Goal: Register for event/course

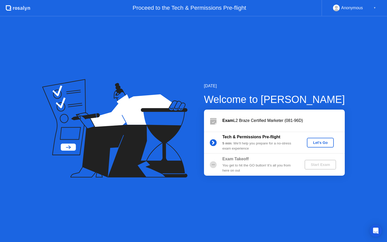
click at [321, 142] on div "Let's Go" at bounding box center [320, 142] width 23 height 4
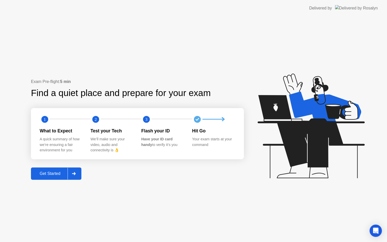
click at [57, 174] on div "Get Started" at bounding box center [49, 173] width 35 height 5
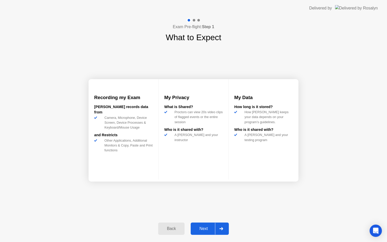
click at [345, 161] on div "Exam Pre-flight: Step 1 What to Expect Recording my Exam [PERSON_NAME] records …" at bounding box center [193, 128] width 387 height 225
click at [308, 114] on div "Exam Pre-flight: Step 1 What to Expect Recording my Exam [PERSON_NAME] records …" at bounding box center [193, 128] width 387 height 225
click at [154, 106] on div "Recording my Exam [PERSON_NAME] records data from Camera, Microphone, Device Sc…" at bounding box center [123, 129] width 70 height 100
click at [201, 230] on div "Next" at bounding box center [203, 228] width 23 height 5
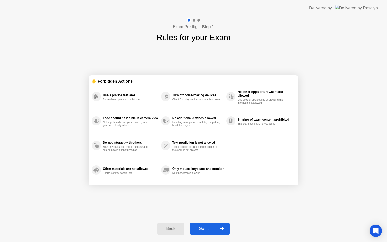
click at [208, 229] on div "Got it" at bounding box center [204, 228] width 24 height 5
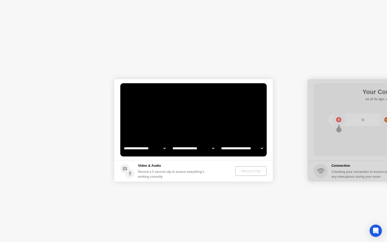
select select "**********"
select select "*******"
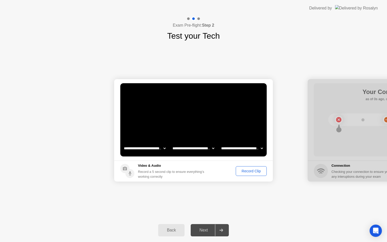
click at [242, 169] on div "Record Clip" at bounding box center [250, 171] width 27 height 4
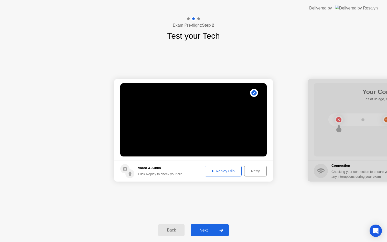
click at [219, 230] on icon at bounding box center [221, 229] width 4 height 3
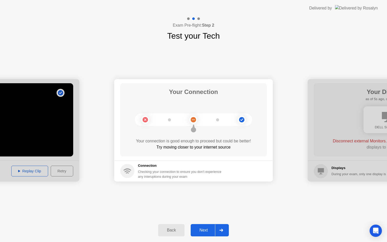
click at [219, 230] on icon at bounding box center [221, 229] width 4 height 3
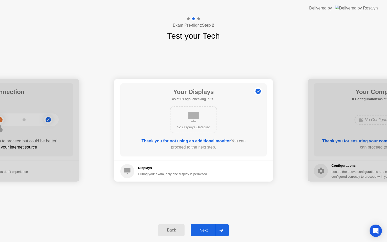
click at [216, 226] on div at bounding box center [221, 230] width 12 height 12
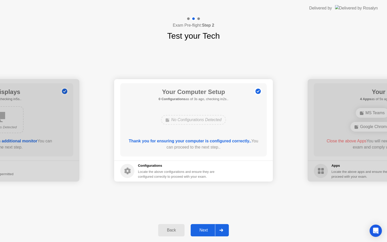
click at [216, 226] on div at bounding box center [221, 230] width 12 height 12
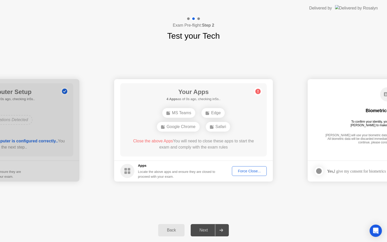
click at [216, 226] on div at bounding box center [221, 230] width 12 height 12
click at [249, 169] on div "Force Close..." at bounding box center [248, 171] width 31 height 4
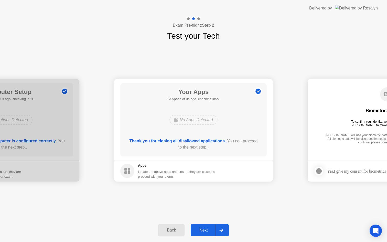
click at [216, 227] on div at bounding box center [221, 230] width 12 height 12
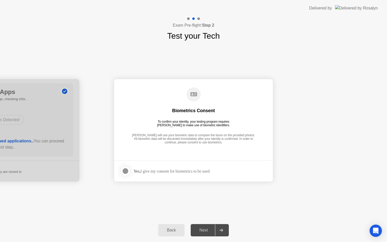
click at [216, 227] on div at bounding box center [221, 230] width 12 height 12
click at [124, 173] on div at bounding box center [125, 171] width 6 height 6
click at [219, 224] on div at bounding box center [221, 230] width 12 height 12
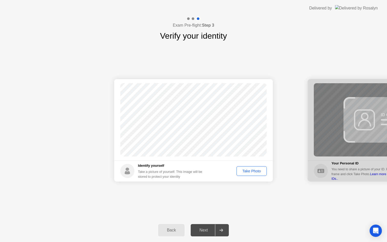
click at [253, 169] on div "Take Photo" at bounding box center [251, 171] width 27 height 4
click at [211, 234] on button "Next" at bounding box center [210, 230] width 38 height 12
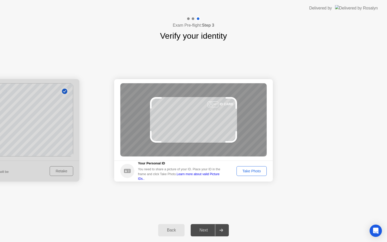
click at [256, 172] on div "Take Photo" at bounding box center [251, 171] width 27 height 4
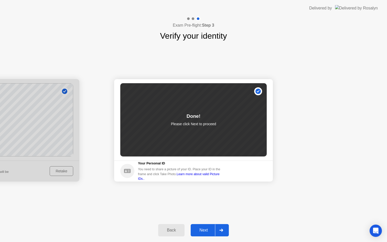
click at [217, 228] on div at bounding box center [221, 230] width 12 height 12
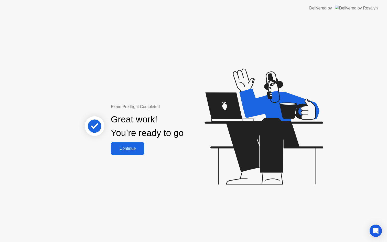
click at [131, 151] on div "Continue" at bounding box center [127, 148] width 30 height 5
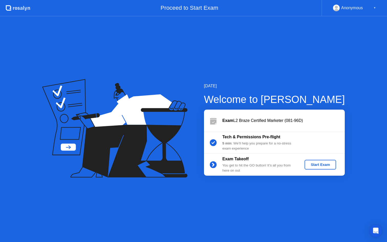
click at [322, 164] on div "Start Exam" at bounding box center [319, 164] width 27 height 4
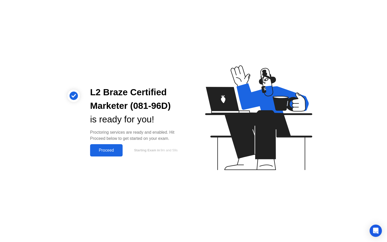
click at [105, 150] on div "Proceed" at bounding box center [106, 150] width 29 height 5
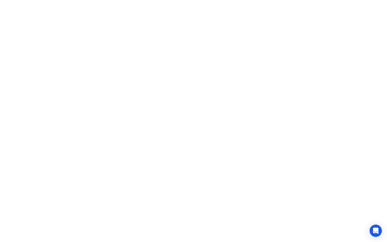
click rect
click div "Heads up! A [PERSON_NAME] reviewed a flagged event in your session and wants to…"
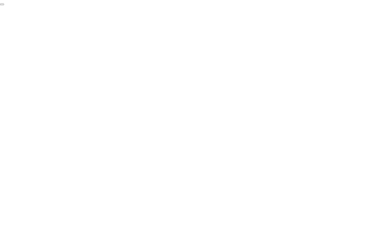
click at [4, 5] on button "End Proctoring Session" at bounding box center [2, 5] width 4 height 2
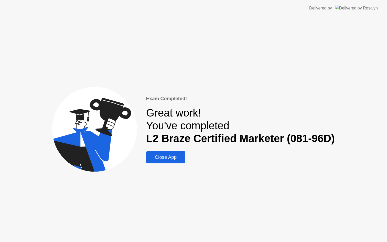
click at [169, 159] on div "Close App" at bounding box center [166, 157] width 36 height 6
